Goal: Find specific page/section: Find specific page/section

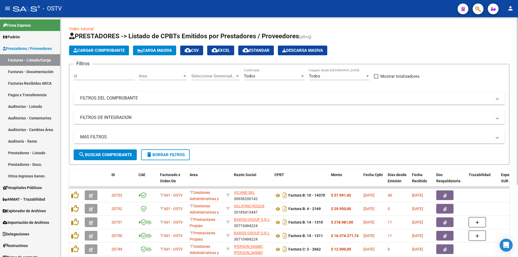
click at [110, 154] on span "search Buscar Comprobante" at bounding box center [104, 154] width 53 height 5
click at [106, 156] on span "search Buscar Comprobante" at bounding box center [104, 154] width 53 height 5
click at [110, 155] on span "search Buscar Comprobante" at bounding box center [104, 154] width 53 height 5
click at [102, 152] on button "search Buscar Comprobante" at bounding box center [105, 154] width 63 height 11
click at [104, 152] on button "search Buscar Comprobante" at bounding box center [105, 154] width 63 height 11
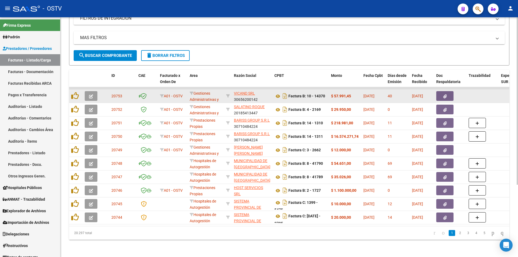
scroll to position [103, 0]
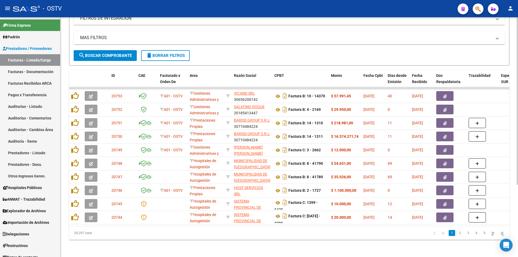
click at [103, 53] on span "search Buscar Comprobante" at bounding box center [104, 55] width 53 height 5
click at [105, 53] on span "search Buscar Comprobante" at bounding box center [104, 55] width 53 height 5
click at [108, 53] on span "search Buscar Comprobante" at bounding box center [104, 55] width 53 height 5
click at [109, 53] on span "search Buscar Comprobante" at bounding box center [104, 55] width 53 height 5
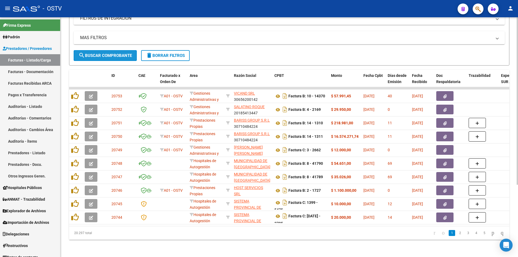
click at [106, 53] on span "search Buscar Comprobante" at bounding box center [104, 55] width 53 height 5
click at [107, 53] on span "search Buscar Comprobante" at bounding box center [104, 55] width 53 height 5
click at [104, 53] on span "search Buscar Comprobante" at bounding box center [104, 55] width 53 height 5
click at [109, 53] on span "search Buscar Comprobante" at bounding box center [104, 55] width 53 height 5
drag, startPoint x: 106, startPoint y: 50, endPoint x: 94, endPoint y: 10, distance: 42.1
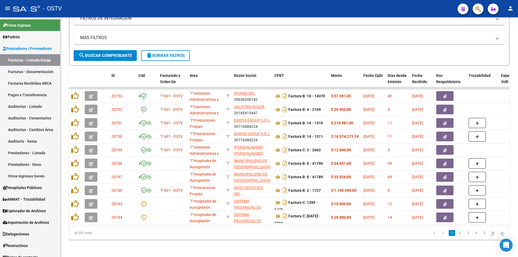
click at [105, 50] on button "search Buscar Comprobante" at bounding box center [105, 55] width 63 height 11
click at [108, 53] on span "search Buscar Comprobante" at bounding box center [104, 55] width 53 height 5
click at [101, 53] on span "search Buscar Comprobante" at bounding box center [104, 55] width 53 height 5
click at [102, 50] on button "search Buscar Comprobante" at bounding box center [105, 55] width 63 height 11
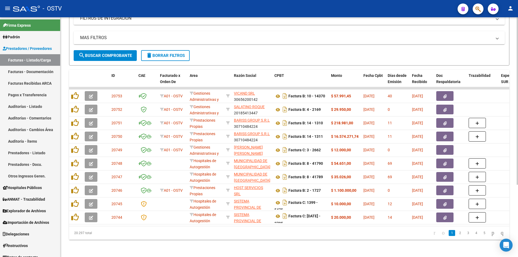
click at [100, 53] on span "search Buscar Comprobante" at bounding box center [104, 55] width 53 height 5
click at [108, 53] on span "search Buscar Comprobante" at bounding box center [104, 55] width 53 height 5
click at [106, 53] on span "search Buscar Comprobante" at bounding box center [104, 55] width 53 height 5
click at [102, 53] on span "search Buscar Comprobante" at bounding box center [104, 55] width 53 height 5
click at [108, 53] on span "search Buscar Comprobante" at bounding box center [104, 55] width 53 height 5
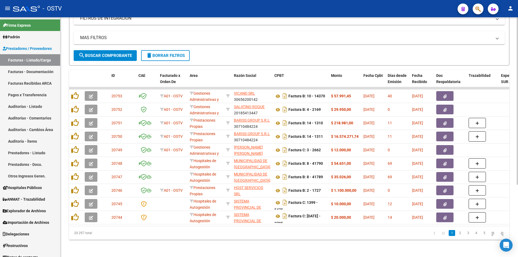
click at [108, 53] on span "search Buscar Comprobante" at bounding box center [104, 55] width 53 height 5
click at [107, 53] on span "search Buscar Comprobante" at bounding box center [104, 55] width 53 height 5
click at [109, 53] on span "search Buscar Comprobante" at bounding box center [104, 55] width 53 height 5
click at [104, 50] on button "search Buscar Comprobante" at bounding box center [105, 55] width 63 height 11
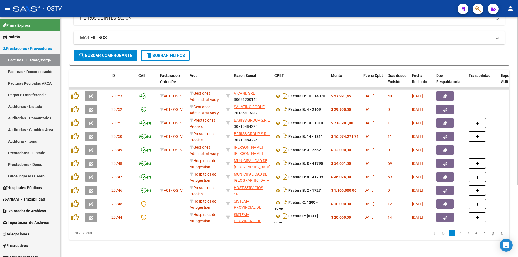
click at [103, 50] on button "search Buscar Comprobante" at bounding box center [105, 55] width 63 height 11
click at [106, 53] on span "search Buscar Comprobante" at bounding box center [104, 55] width 53 height 5
click at [107, 53] on span "search Buscar Comprobante" at bounding box center [104, 55] width 53 height 5
click at [106, 53] on span "search Buscar Comprobante" at bounding box center [104, 55] width 53 height 5
click at [110, 53] on span "search Buscar Comprobante" at bounding box center [104, 55] width 53 height 5
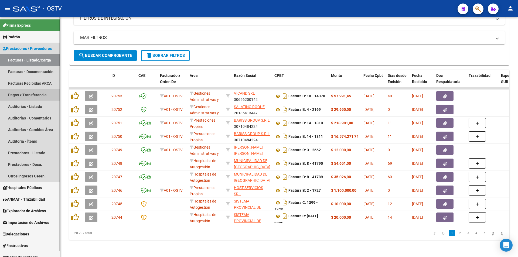
click at [42, 95] on link "Pagos x Transferencia" at bounding box center [30, 95] width 60 height 12
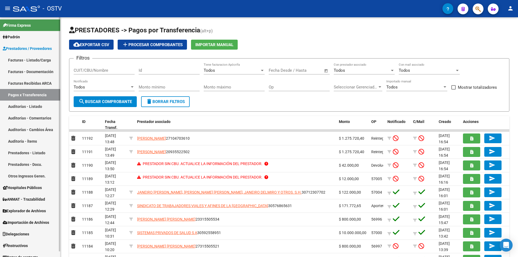
click at [36, 56] on link "Facturas - Listado/Carga" at bounding box center [30, 60] width 60 height 12
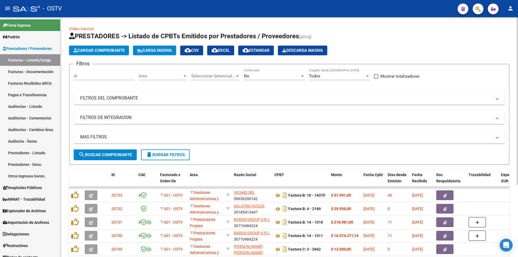
click at [276, 78] on div "No" at bounding box center [272, 76] width 56 height 5
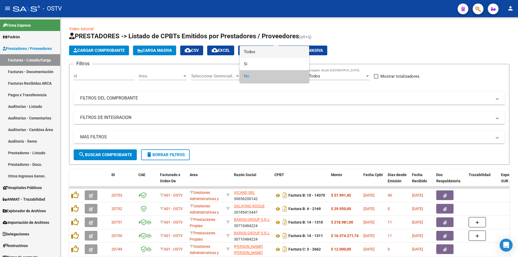
click at [270, 52] on span "Todos" at bounding box center [274, 52] width 61 height 12
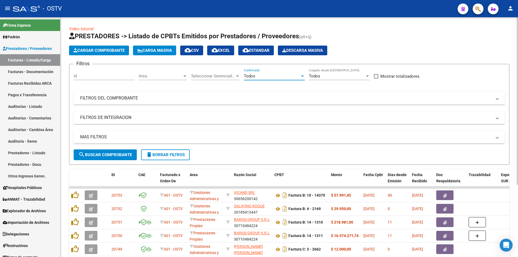
click at [109, 156] on span "search Buscar Comprobante" at bounding box center [104, 154] width 53 height 5
click at [87, 153] on span "search Buscar Comprobante" at bounding box center [104, 154] width 53 height 5
click at [106, 154] on span "search Buscar Comprobante" at bounding box center [104, 154] width 53 height 5
click at [109, 156] on span "search Buscar Comprobante" at bounding box center [104, 154] width 53 height 5
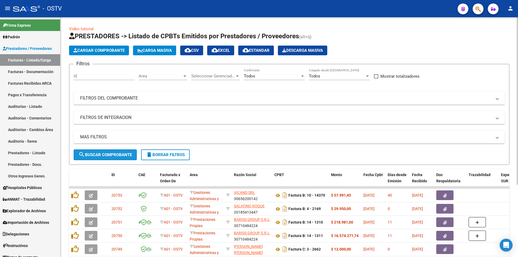
click at [108, 153] on span "search Buscar Comprobante" at bounding box center [104, 154] width 53 height 5
click at [107, 155] on span "search Buscar Comprobante" at bounding box center [104, 154] width 53 height 5
click at [112, 155] on span "search Buscar Comprobante" at bounding box center [104, 154] width 53 height 5
click at [106, 151] on button "search Buscar Comprobante" at bounding box center [105, 154] width 63 height 11
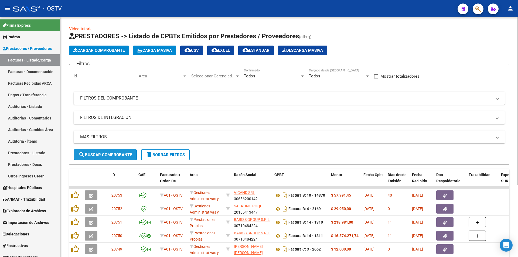
click at [101, 156] on span "search Buscar Comprobante" at bounding box center [104, 154] width 53 height 5
click at [111, 157] on span "search Buscar Comprobante" at bounding box center [104, 154] width 53 height 5
click at [105, 156] on span "search Buscar Comprobante" at bounding box center [104, 154] width 53 height 5
click at [106, 154] on span "search Buscar Comprobante" at bounding box center [104, 154] width 53 height 5
click at [106, 153] on span "search Buscar Comprobante" at bounding box center [104, 154] width 53 height 5
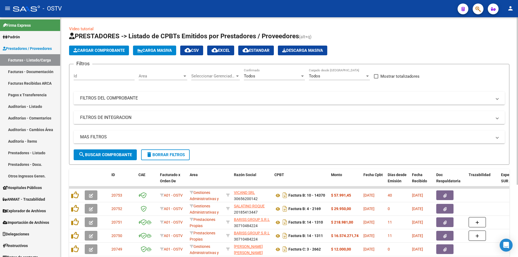
click at [104, 155] on span "search Buscar Comprobante" at bounding box center [104, 154] width 53 height 5
click at [108, 155] on span "search Buscar Comprobante" at bounding box center [104, 154] width 53 height 5
click at [106, 154] on span "search Buscar Comprobante" at bounding box center [104, 154] width 53 height 5
click at [109, 156] on span "search Buscar Comprobante" at bounding box center [104, 154] width 53 height 5
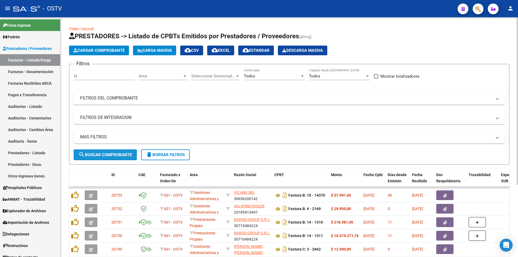
click at [108, 157] on span "search Buscar Comprobante" at bounding box center [104, 154] width 53 height 5
click at [109, 152] on span "search Buscar Comprobante" at bounding box center [104, 154] width 53 height 5
click at [108, 151] on button "search Buscar Comprobante" at bounding box center [105, 154] width 63 height 11
click at [108, 152] on button "search Buscar Comprobante" at bounding box center [105, 154] width 63 height 11
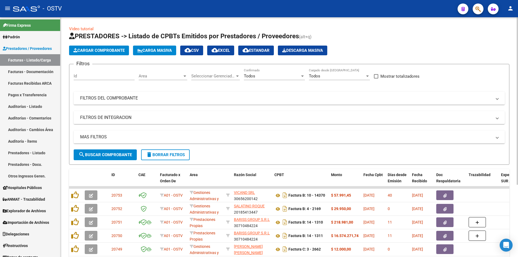
click at [104, 155] on span "search Buscar Comprobante" at bounding box center [104, 154] width 53 height 5
click at [105, 155] on span "search Buscar Comprobante" at bounding box center [104, 154] width 53 height 5
click at [106, 152] on span "search Buscar Comprobante" at bounding box center [104, 154] width 53 height 5
click at [106, 153] on span "search Buscar Comprobante" at bounding box center [104, 154] width 53 height 5
click at [107, 155] on span "search Buscar Comprobante" at bounding box center [104, 154] width 53 height 5
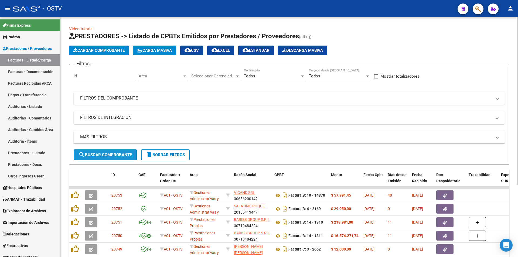
click at [108, 154] on span "search Buscar Comprobante" at bounding box center [104, 154] width 53 height 5
click at [105, 153] on span "search Buscar Comprobante" at bounding box center [104, 154] width 53 height 5
click at [106, 154] on span "search Buscar Comprobante" at bounding box center [104, 154] width 53 height 5
click at [105, 154] on span "search Buscar Comprobante" at bounding box center [104, 154] width 53 height 5
click at [108, 153] on span "search Buscar Comprobante" at bounding box center [104, 154] width 53 height 5
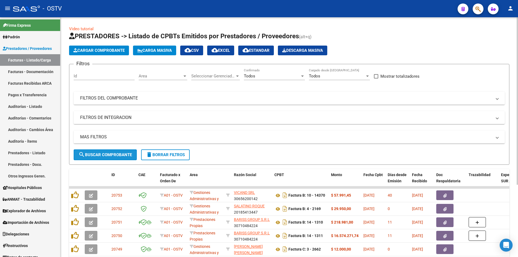
click at [106, 152] on span "search Buscar Comprobante" at bounding box center [104, 154] width 53 height 5
click at [107, 153] on span "search Buscar Comprobante" at bounding box center [104, 154] width 53 height 5
click at [103, 156] on span "search Buscar Comprobante" at bounding box center [104, 154] width 53 height 5
click at [106, 153] on span "search Buscar Comprobante" at bounding box center [104, 154] width 53 height 5
click at [104, 155] on span "search Buscar Comprobante" at bounding box center [104, 154] width 53 height 5
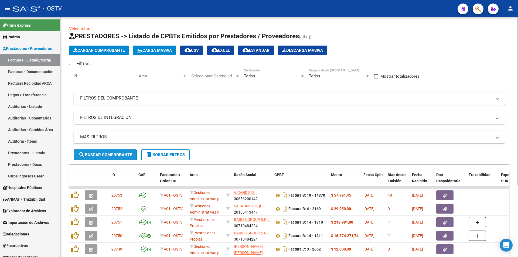
click at [103, 154] on span "search Buscar Comprobante" at bounding box center [104, 154] width 53 height 5
click at [104, 152] on span "search Buscar Comprobante" at bounding box center [104, 154] width 53 height 5
click at [111, 154] on span "search Buscar Comprobante" at bounding box center [104, 154] width 53 height 5
click at [111, 153] on span "search Buscar Comprobante" at bounding box center [104, 154] width 53 height 5
click at [107, 153] on span "search Buscar Comprobante" at bounding box center [104, 154] width 53 height 5
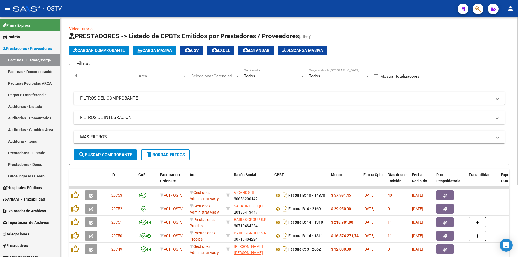
click at [106, 154] on span "search Buscar Comprobante" at bounding box center [104, 154] width 53 height 5
click at [107, 153] on span "search Buscar Comprobante" at bounding box center [104, 154] width 53 height 5
click at [106, 154] on span "search Buscar Comprobante" at bounding box center [104, 154] width 53 height 5
click at [107, 151] on button "search Buscar Comprobante" at bounding box center [105, 154] width 63 height 11
click at [107, 153] on span "search Buscar Comprobante" at bounding box center [104, 154] width 53 height 5
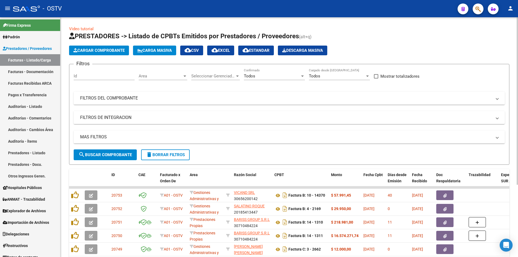
click at [105, 153] on span "search Buscar Comprobante" at bounding box center [104, 154] width 53 height 5
click at [107, 154] on span "search Buscar Comprobante" at bounding box center [104, 154] width 53 height 5
click at [105, 152] on span "search Buscar Comprobante" at bounding box center [104, 154] width 53 height 5
click at [105, 154] on span "search Buscar Comprobante" at bounding box center [104, 154] width 53 height 5
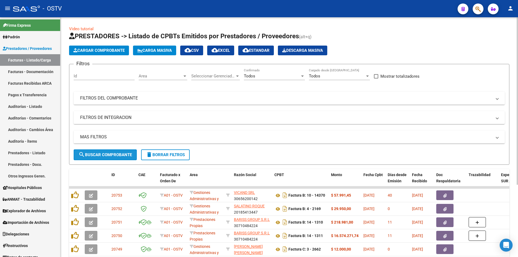
click at [105, 152] on span "search Buscar Comprobante" at bounding box center [104, 154] width 53 height 5
click at [106, 153] on span "search Buscar Comprobante" at bounding box center [104, 154] width 53 height 5
click at [106, 154] on span "search Buscar Comprobante" at bounding box center [104, 154] width 53 height 5
click at [105, 153] on span "search Buscar Comprobante" at bounding box center [104, 154] width 53 height 5
click at [105, 152] on span "search Buscar Comprobante" at bounding box center [104, 154] width 53 height 5
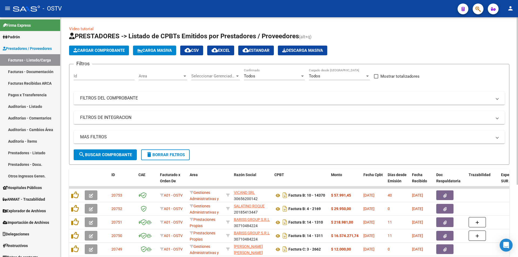
click at [106, 153] on span "search Buscar Comprobante" at bounding box center [104, 154] width 53 height 5
click at [106, 149] on button "search Buscar Comprobante" at bounding box center [105, 154] width 63 height 11
click at [106, 153] on span "search Buscar Comprobante" at bounding box center [104, 154] width 53 height 5
click at [105, 152] on button "search Buscar Comprobante" at bounding box center [105, 154] width 63 height 11
click at [109, 150] on button "search Buscar Comprobante" at bounding box center [105, 154] width 63 height 11
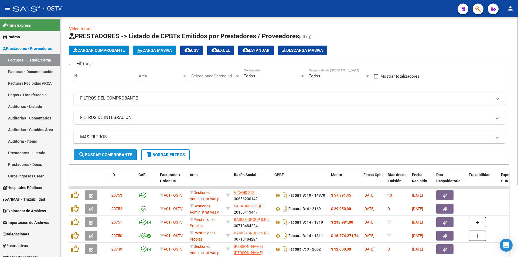
click at [106, 151] on button "search Buscar Comprobante" at bounding box center [105, 154] width 63 height 11
click at [106, 152] on span "search Buscar Comprobante" at bounding box center [104, 154] width 53 height 5
click at [104, 149] on button "search Buscar Comprobante" at bounding box center [105, 154] width 63 height 11
click at [105, 154] on span "search Buscar Comprobante" at bounding box center [104, 154] width 53 height 5
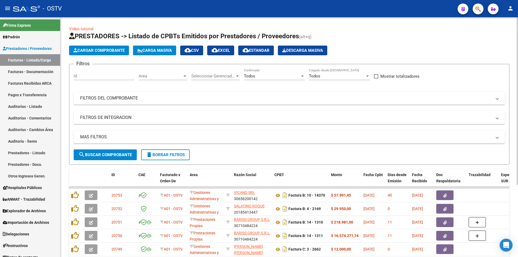
click at [101, 154] on span "search Buscar Comprobante" at bounding box center [104, 154] width 53 height 5
click at [112, 158] on button "search Buscar Comprobante" at bounding box center [105, 154] width 63 height 11
click at [107, 154] on span "search Buscar Comprobante" at bounding box center [104, 154] width 53 height 5
click at [103, 154] on span "search Buscar Comprobante" at bounding box center [104, 154] width 53 height 5
click at [105, 157] on span "search Buscar Comprobante" at bounding box center [104, 154] width 53 height 5
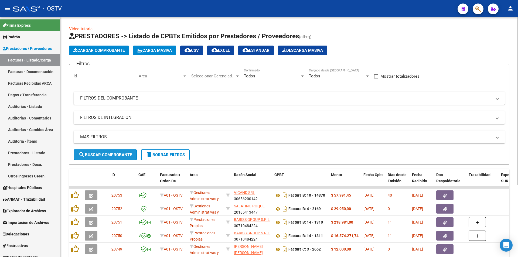
click at [113, 154] on span "search Buscar Comprobante" at bounding box center [104, 154] width 53 height 5
click at [109, 154] on span "search Buscar Comprobante" at bounding box center [104, 154] width 53 height 5
click at [119, 153] on span "search Buscar Comprobante" at bounding box center [104, 154] width 53 height 5
click at [109, 158] on button "search Buscar Comprobante" at bounding box center [105, 154] width 63 height 11
click at [106, 153] on span "search Buscar Comprobante" at bounding box center [104, 154] width 53 height 5
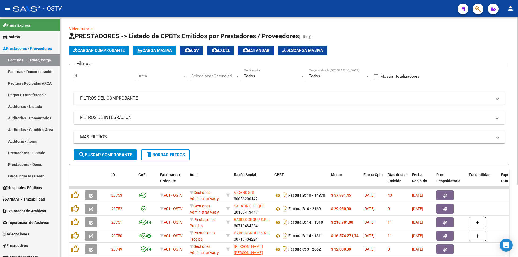
click at [102, 153] on span "search Buscar Comprobante" at bounding box center [104, 154] width 53 height 5
click at [104, 154] on span "search Buscar Comprobante" at bounding box center [104, 154] width 53 height 5
drag, startPoint x: 108, startPoint y: 154, endPoint x: 107, endPoint y: 144, distance: 10.6
click at [108, 153] on span "search Buscar Comprobante" at bounding box center [104, 154] width 53 height 5
click at [102, 154] on span "search Buscar Comprobante" at bounding box center [104, 154] width 53 height 5
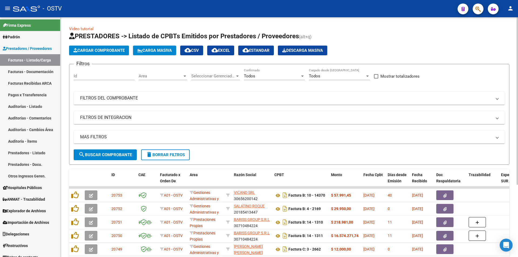
click at [105, 154] on span "search Buscar Comprobante" at bounding box center [104, 154] width 53 height 5
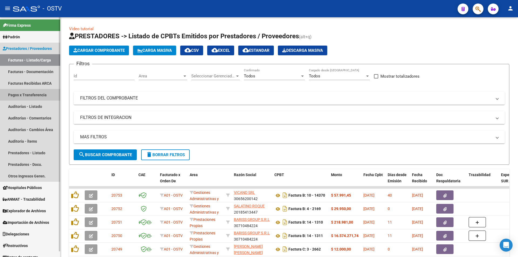
click at [28, 95] on link "Pagos x Transferencia" at bounding box center [30, 95] width 60 height 12
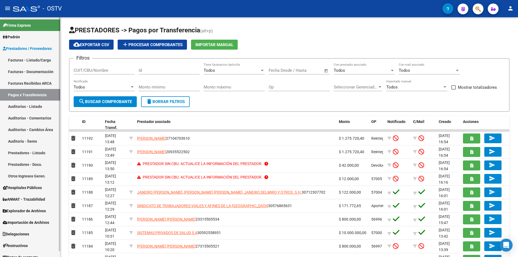
click at [23, 60] on link "Facturas - Listado/Carga" at bounding box center [30, 60] width 60 height 12
